Goal: Information Seeking & Learning: Learn about a topic

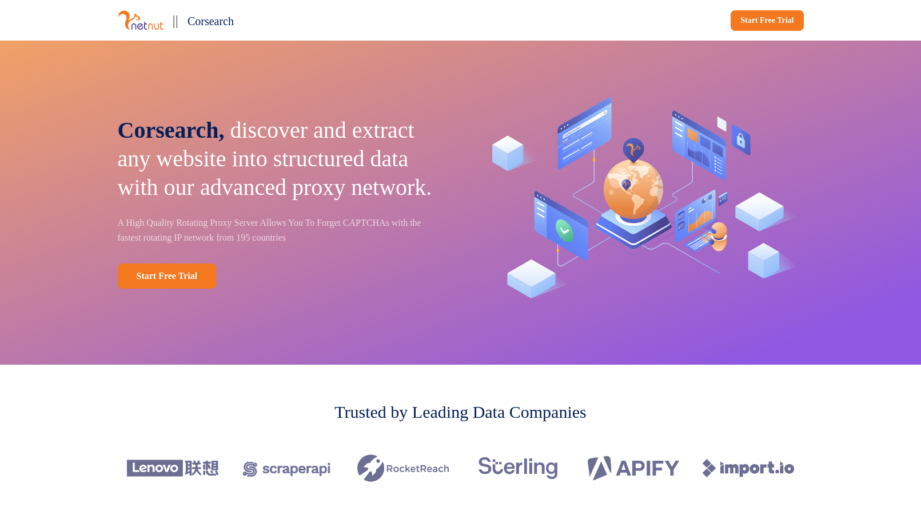
click at [218, 118] on span "Corsearch," at bounding box center [171, 130] width 107 height 26
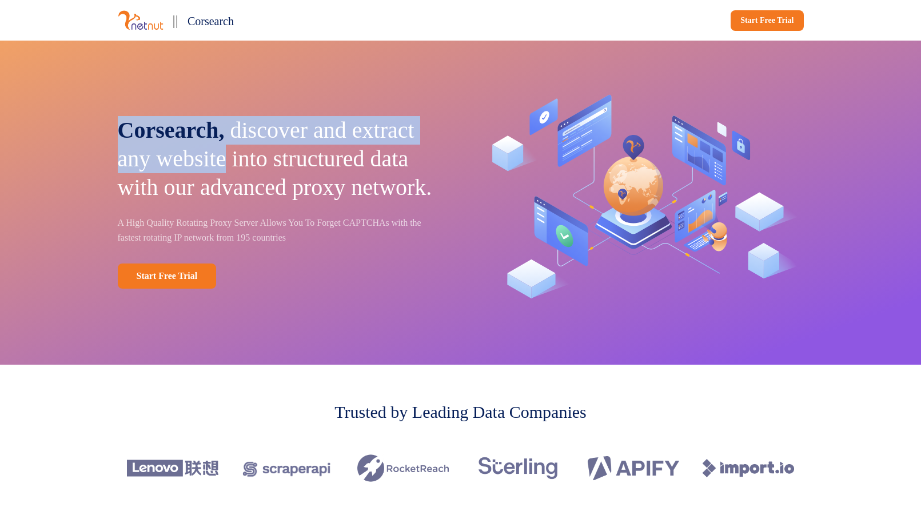
drag, startPoint x: 218, startPoint y: 118, endPoint x: 265, endPoint y: 138, distance: 51.0
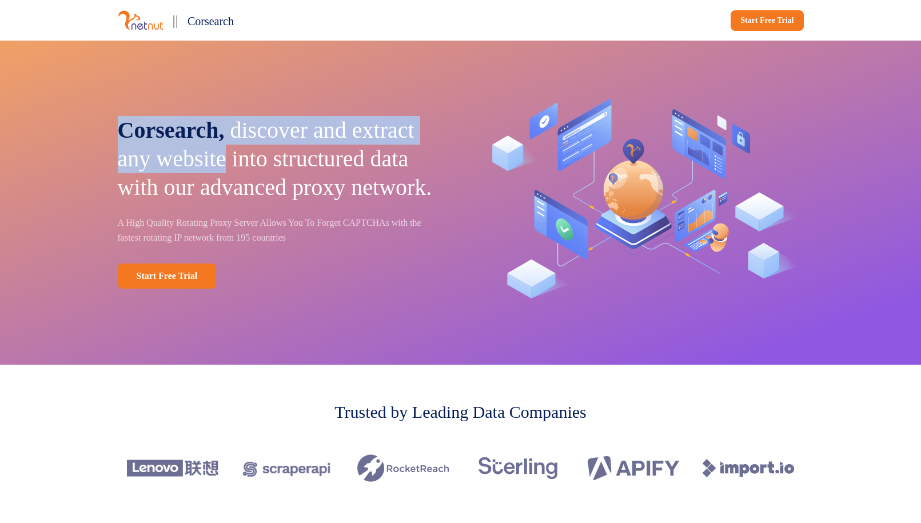
click at [265, 138] on p "Corsearch, discover and extract any website into structured data with our advan…" at bounding box center [281, 159] width 327 height 86
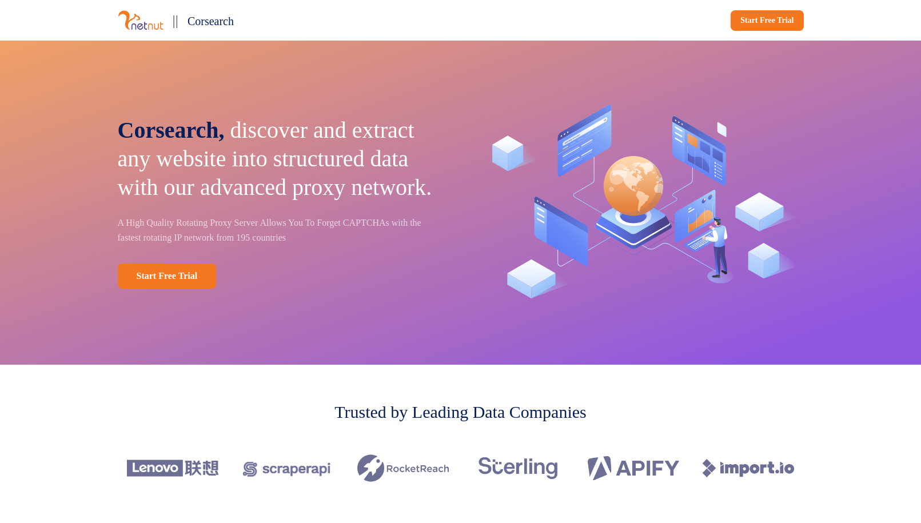
click at [267, 150] on p "Corsearch, discover and extract any website into structured data with our advan…" at bounding box center [281, 159] width 327 height 86
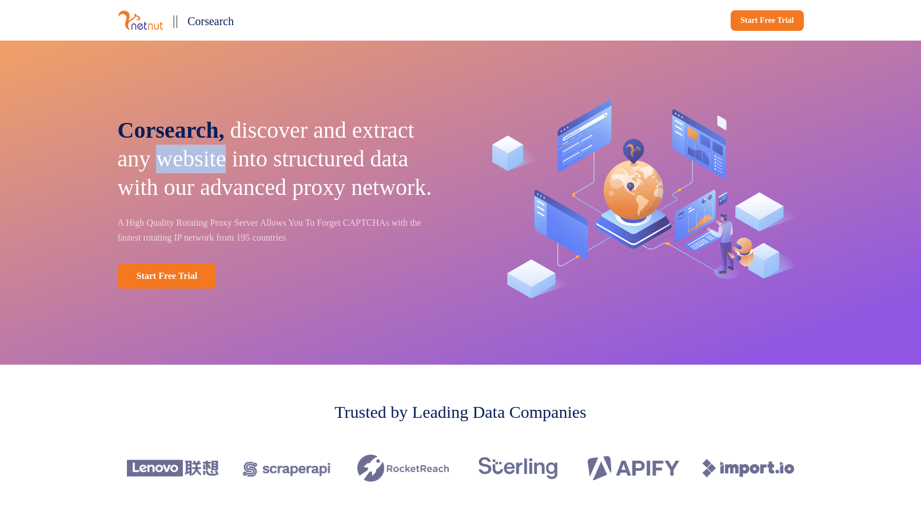
drag, startPoint x: 267, startPoint y: 150, endPoint x: 255, endPoint y: 143, distance: 14.1
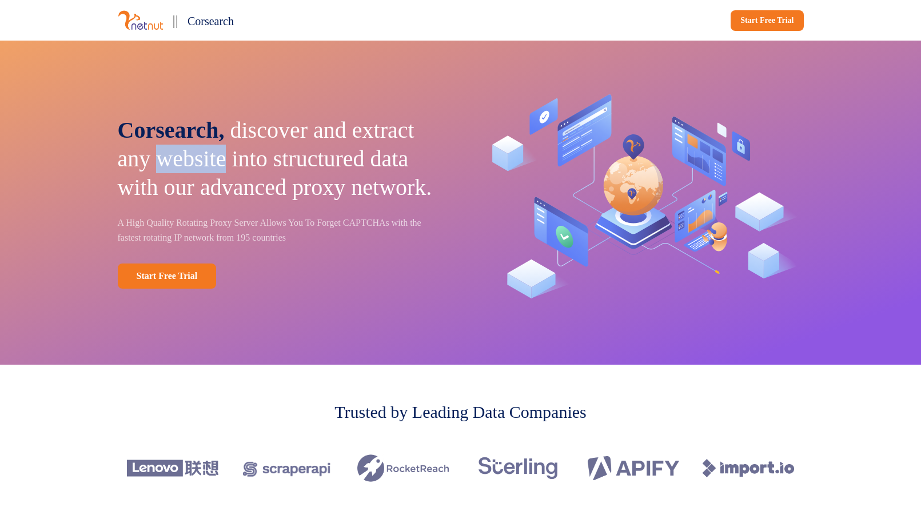
click at [255, 143] on p "Corsearch, discover and extract any website into structured data with our advan…" at bounding box center [281, 159] width 327 height 86
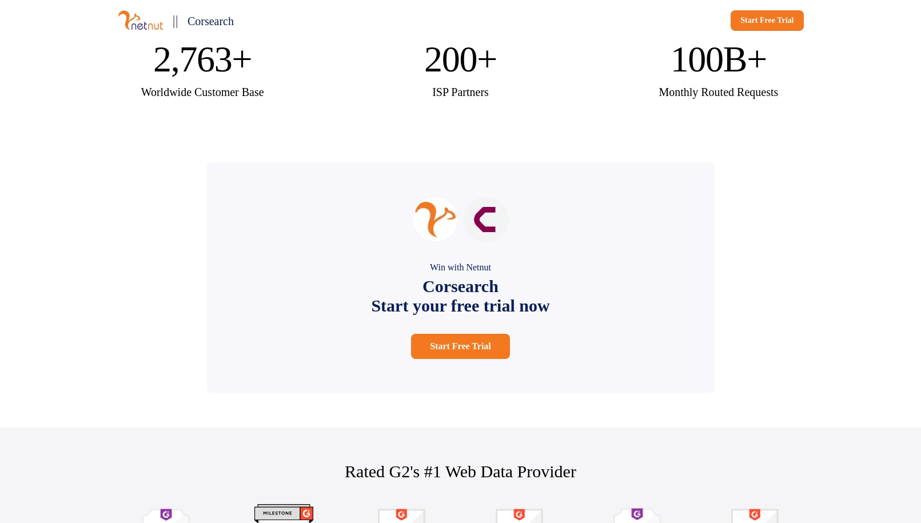
scroll to position [2173, 0]
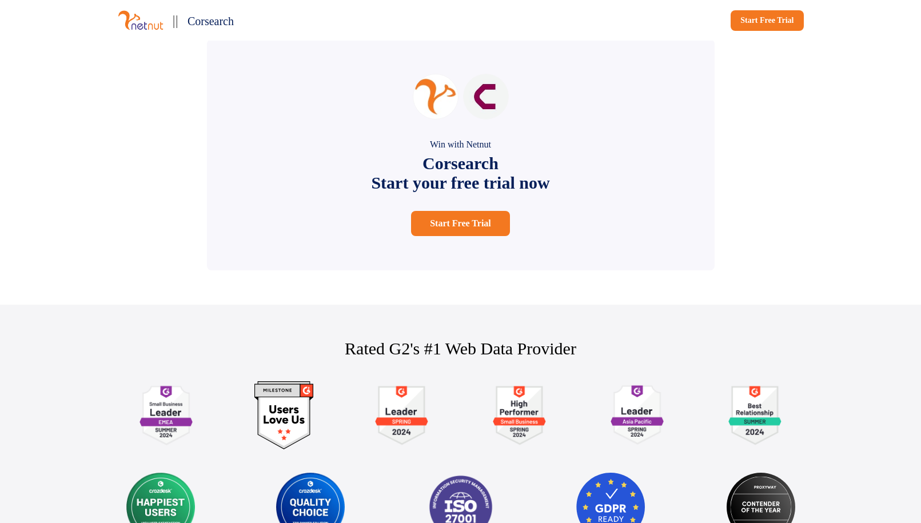
click at [605, 236] on div "Win with Netnut Corsearch Start your free trial now Start Free Trial" at bounding box center [461, 154] width 508 height 231
drag, startPoint x: 605, startPoint y: 236, endPoint x: 584, endPoint y: 224, distance: 25.1
click at [584, 224] on div "Win with Netnut Corsearch Start your free trial now Start Free Trial" at bounding box center [461, 154] width 508 height 231
click at [633, 237] on div "Win with Netnut Corsearch Start your free trial now Start Free Trial" at bounding box center [461, 154] width 508 height 231
drag, startPoint x: 633, startPoint y: 237, endPoint x: 615, endPoint y: 218, distance: 25.9
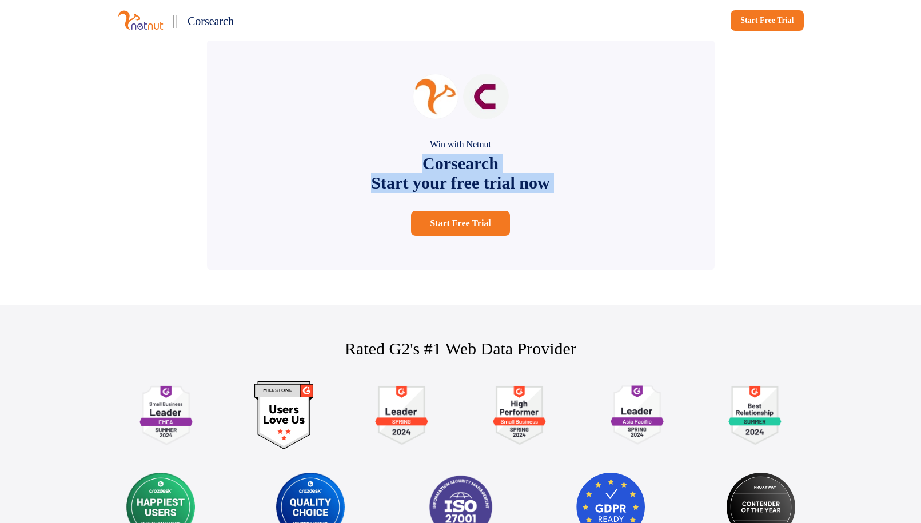
click at [615, 218] on div "Win with Netnut Corsearch Start your free trial now Start Free Trial" at bounding box center [461, 154] width 508 height 231
click at [642, 245] on div "Win with Netnut Corsearch Start your free trial now Start Free Trial" at bounding box center [461, 154] width 508 height 231
drag, startPoint x: 642, startPoint y: 245, endPoint x: 623, endPoint y: 226, distance: 26.7
click at [623, 226] on div "Win with Netnut Corsearch Start your free trial now Start Free Trial" at bounding box center [461, 154] width 508 height 231
click at [624, 244] on div "Win with Netnut Corsearch Start your free trial now Start Free Trial" at bounding box center [461, 154] width 508 height 231
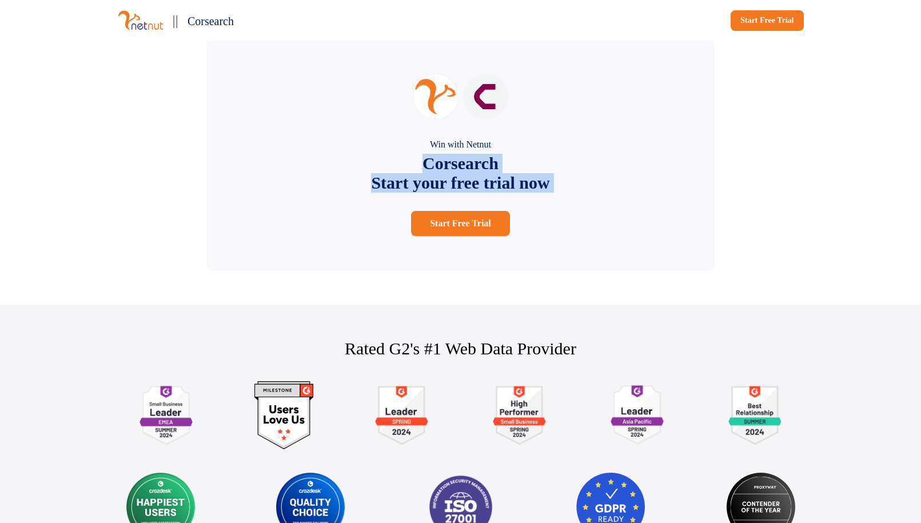
drag, startPoint x: 624, startPoint y: 244, endPoint x: 614, endPoint y: 220, distance: 25.9
click at [614, 220] on div "Win with Netnut Corsearch Start your free trial now Start Free Trial" at bounding box center [461, 154] width 508 height 231
click at [627, 245] on div "Win with Netnut Corsearch Start your free trial now Start Free Trial" at bounding box center [461, 154] width 508 height 231
drag, startPoint x: 627, startPoint y: 245, endPoint x: 620, endPoint y: 224, distance: 23.0
click at [620, 224] on div "Win with Netnut Corsearch Start your free trial now Start Free Trial" at bounding box center [461, 154] width 508 height 231
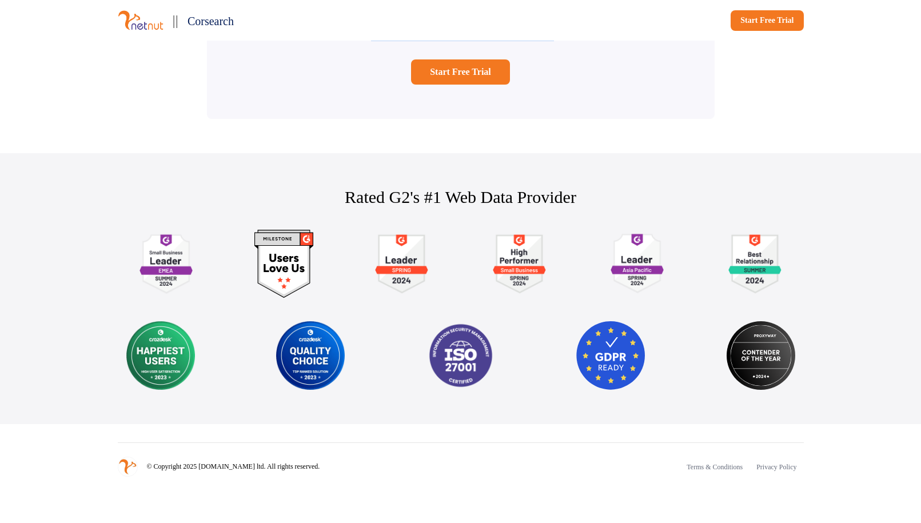
scroll to position [2397, 0]
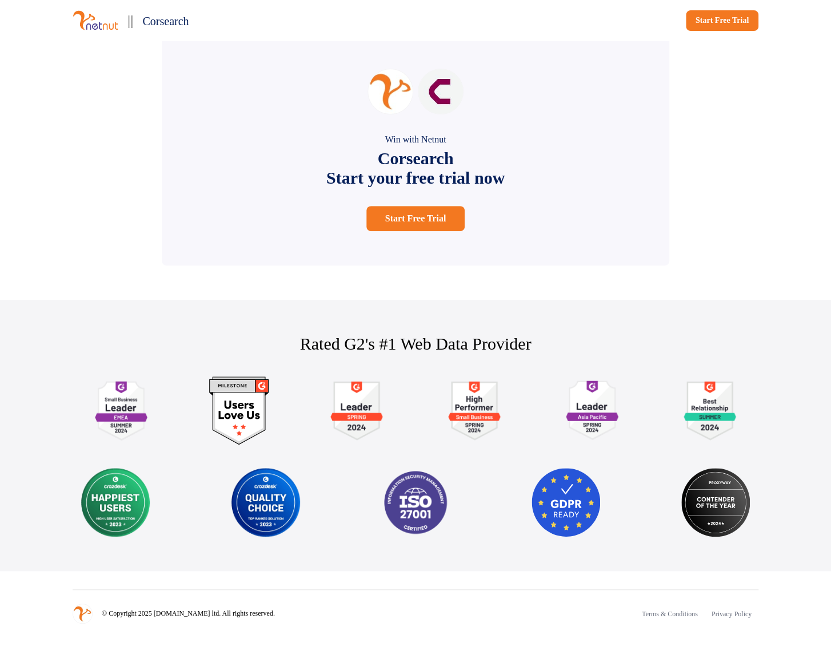
scroll to position [2252, 0]
